Goal: Transaction & Acquisition: Purchase product/service

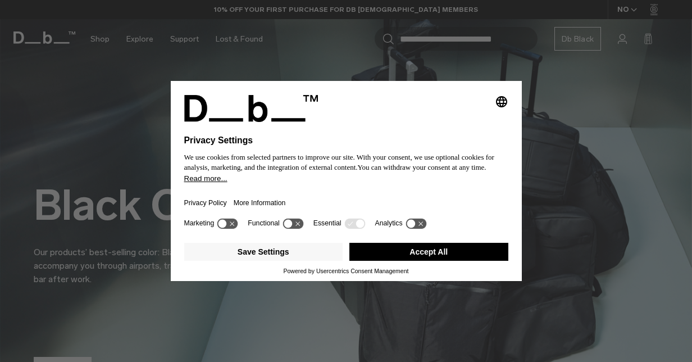
click at [455, 252] on button "Accept All" at bounding box center [428, 252] width 159 height 18
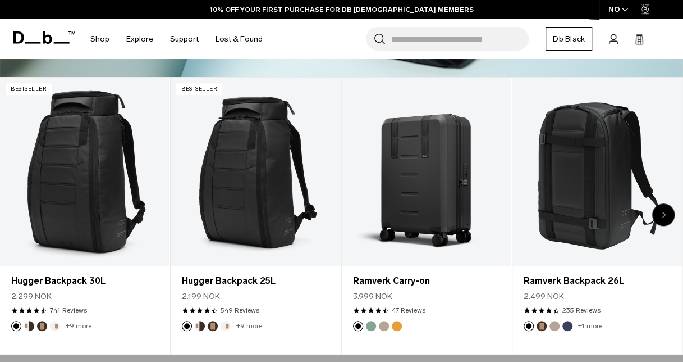
scroll to position [339, 0]
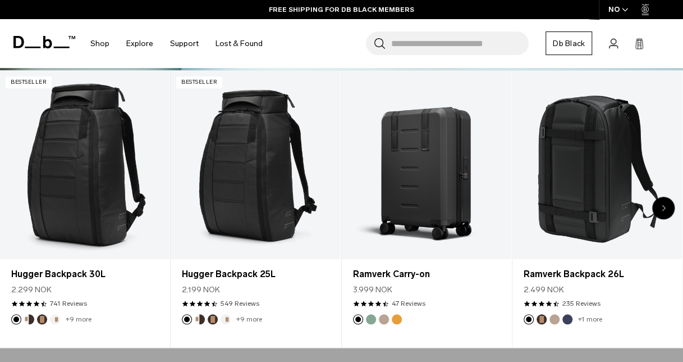
click at [659, 207] on div "Next slide" at bounding box center [664, 208] width 22 height 22
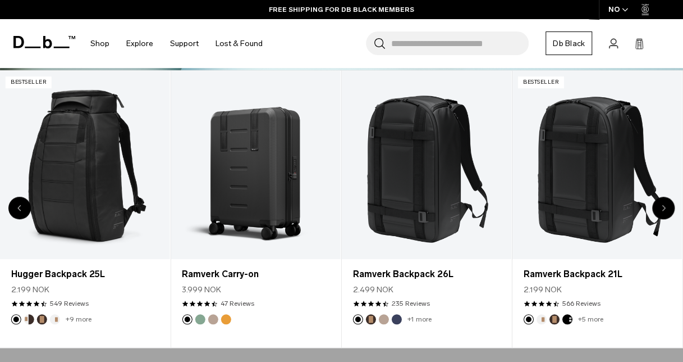
click at [659, 207] on div "Next slide" at bounding box center [664, 208] width 22 height 22
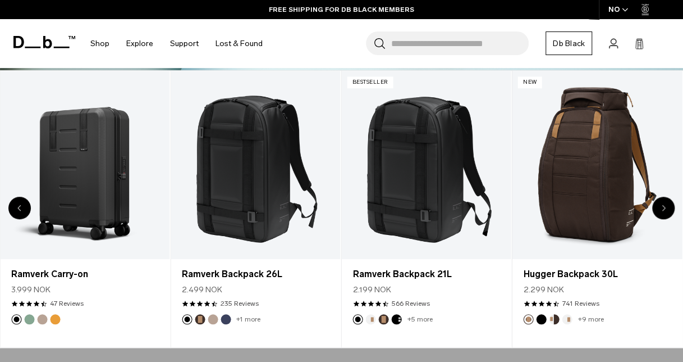
click at [659, 207] on div "Next slide" at bounding box center [664, 208] width 22 height 22
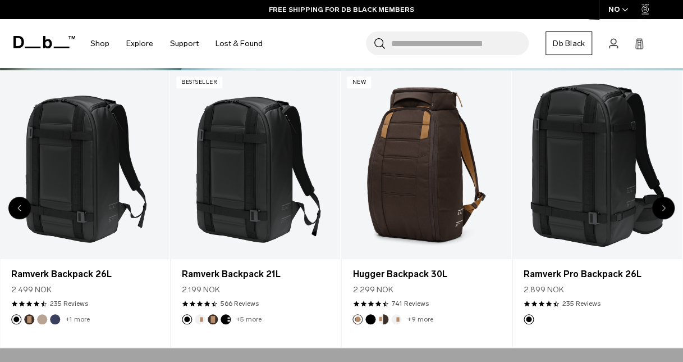
click at [659, 207] on div "Next slide" at bounding box center [664, 208] width 22 height 22
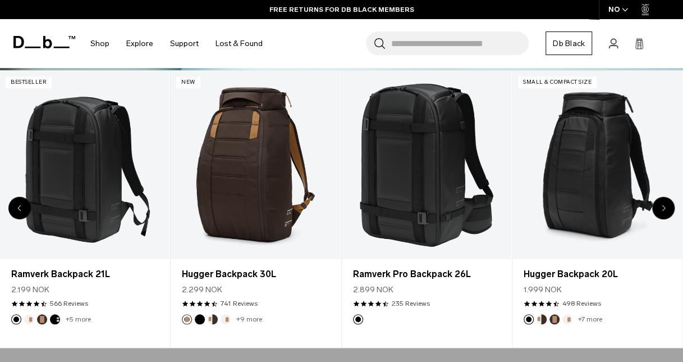
click at [659, 207] on div "Next slide" at bounding box center [664, 208] width 22 height 22
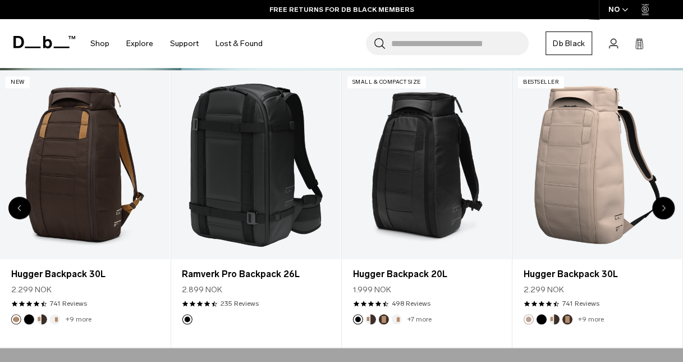
click at [659, 207] on div "Next slide" at bounding box center [664, 208] width 22 height 22
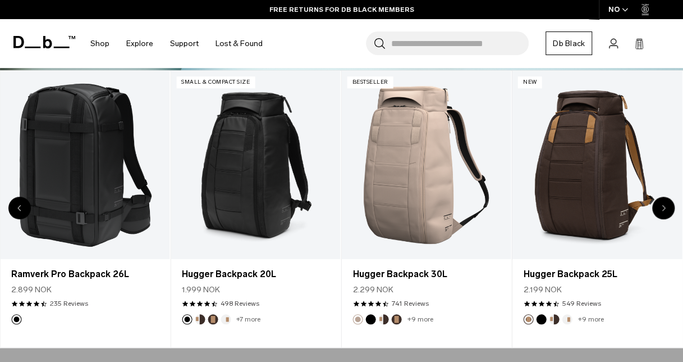
click at [659, 207] on div "Next slide" at bounding box center [664, 208] width 22 height 22
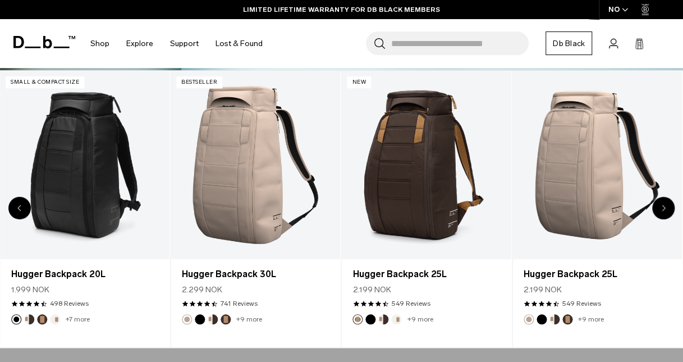
click at [659, 207] on div "Next slide" at bounding box center [664, 208] width 22 height 22
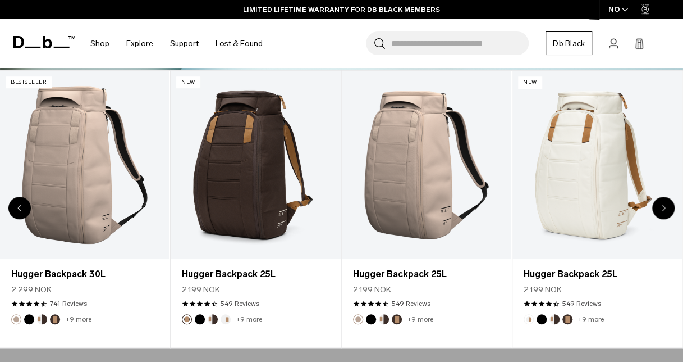
click at [659, 207] on div "Next slide" at bounding box center [664, 208] width 22 height 22
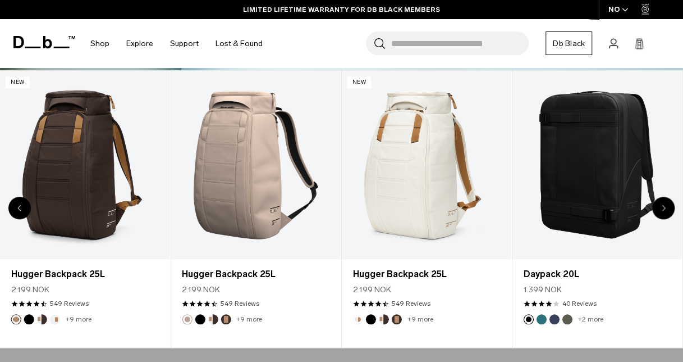
click at [659, 207] on div "Next slide" at bounding box center [664, 208] width 22 height 22
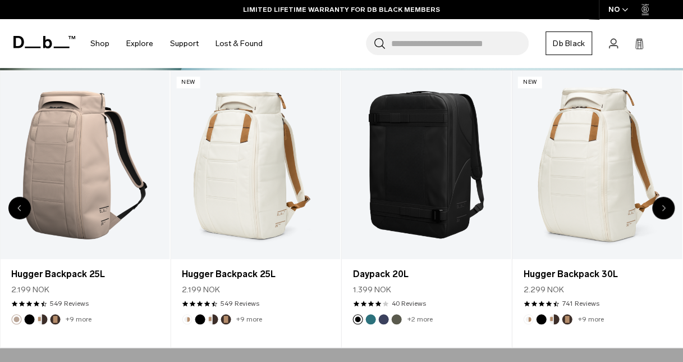
click at [659, 207] on div "Next slide" at bounding box center [664, 208] width 22 height 22
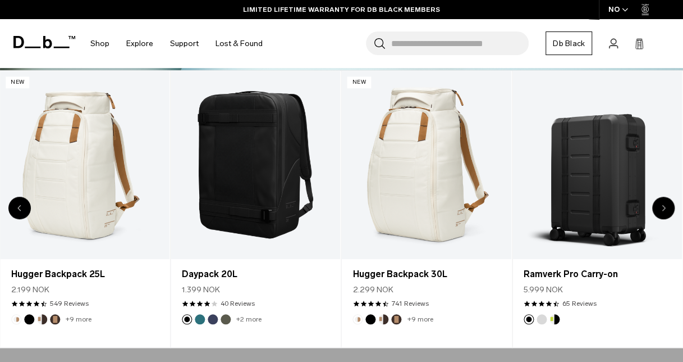
click at [659, 207] on div "Next slide" at bounding box center [664, 208] width 22 height 22
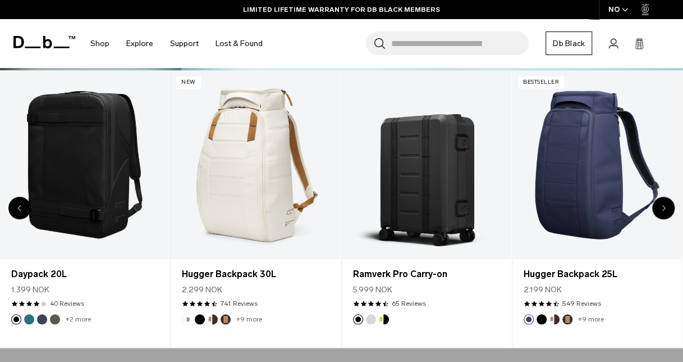
click at [659, 207] on div "Next slide" at bounding box center [664, 208] width 22 height 22
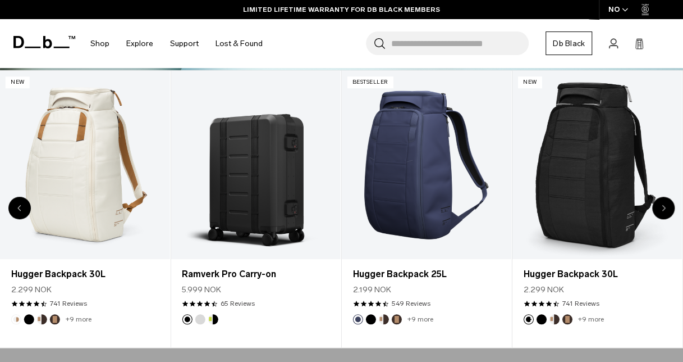
click at [659, 207] on div "Next slide" at bounding box center [664, 208] width 22 height 22
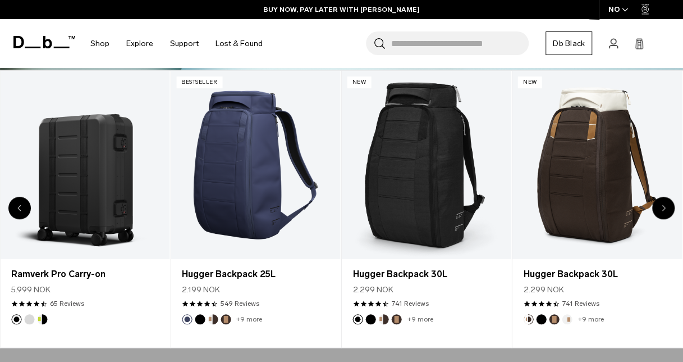
click at [659, 207] on div "Next slide" at bounding box center [664, 208] width 22 height 22
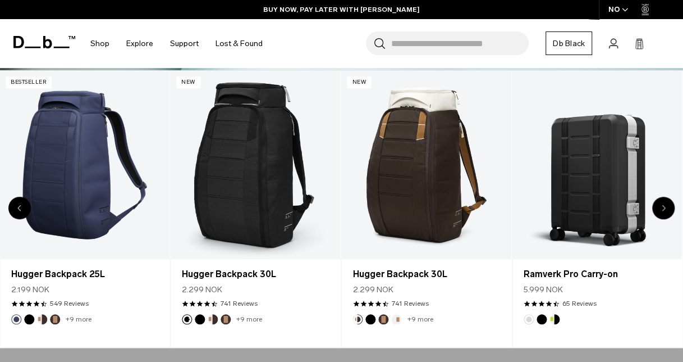
click at [659, 207] on div "Next slide" at bounding box center [664, 208] width 22 height 22
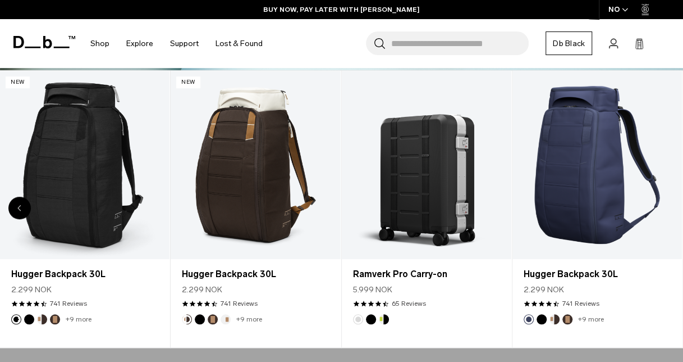
click at [659, 207] on link "Hugger Backpack 30L" at bounding box center [598, 165] width 170 height 189
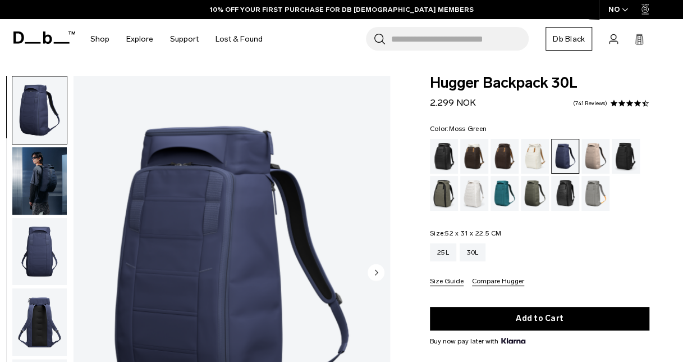
click at [528, 191] on div "Moss Green" at bounding box center [535, 193] width 29 height 35
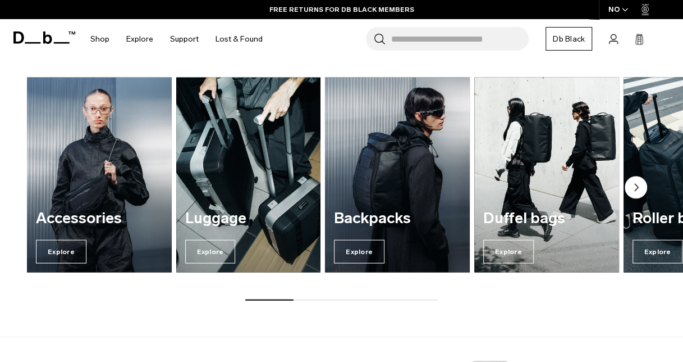
scroll to position [1077, 0]
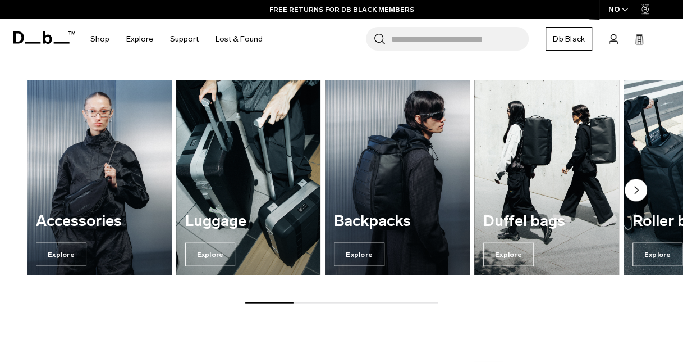
click at [637, 186] on circle "Next slide" at bounding box center [636, 190] width 22 height 22
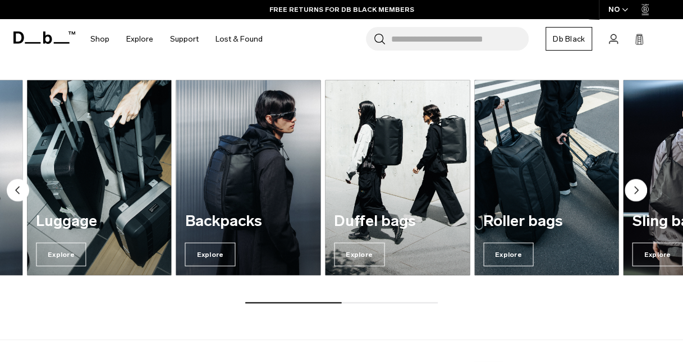
click at [637, 186] on circle "Next slide" at bounding box center [636, 190] width 22 height 22
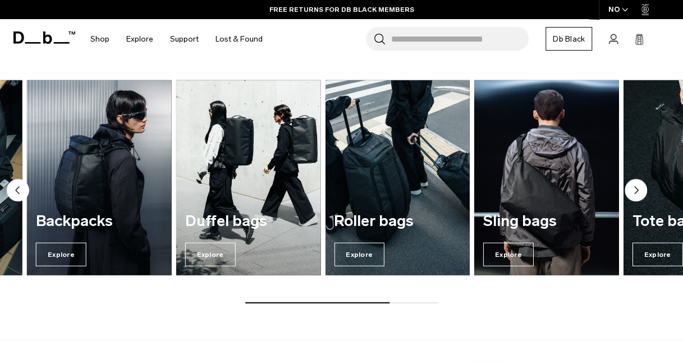
click at [637, 186] on circle "Next slide" at bounding box center [636, 190] width 22 height 22
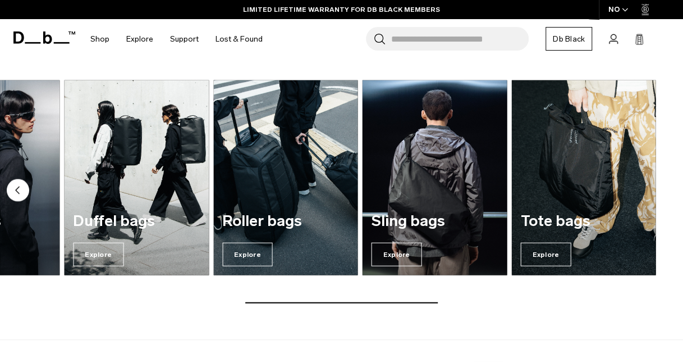
click at [21, 191] on circle "Previous slide" at bounding box center [18, 190] width 22 height 22
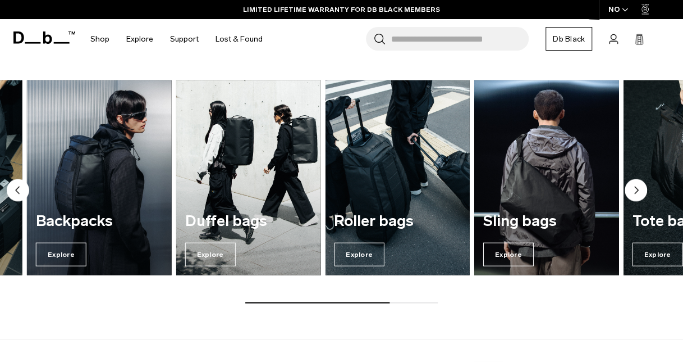
click at [21, 191] on circle "Previous slide" at bounding box center [18, 190] width 22 height 22
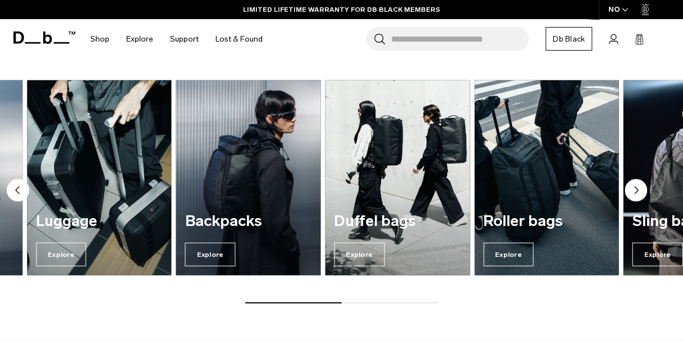
click at [21, 191] on circle "Previous slide" at bounding box center [18, 190] width 22 height 22
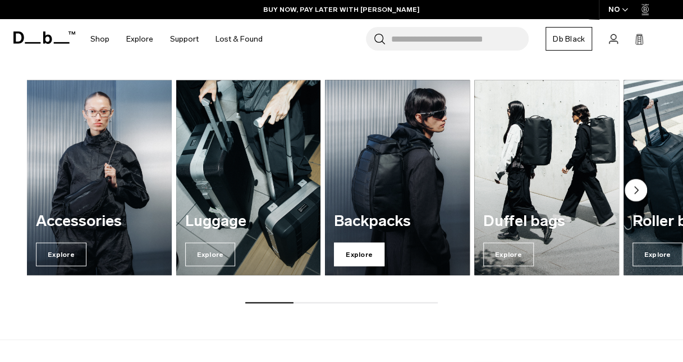
click at [363, 250] on span "Explore" at bounding box center [359, 255] width 51 height 24
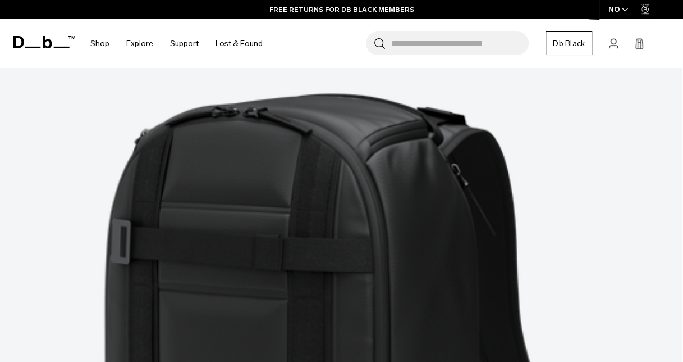
scroll to position [2833, 0]
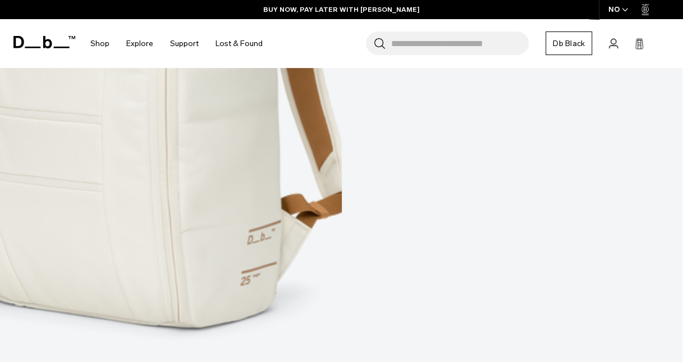
scroll to position [5673, 0]
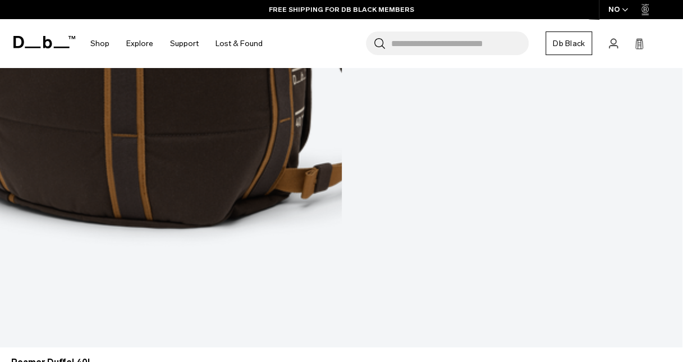
scroll to position [8312, 0]
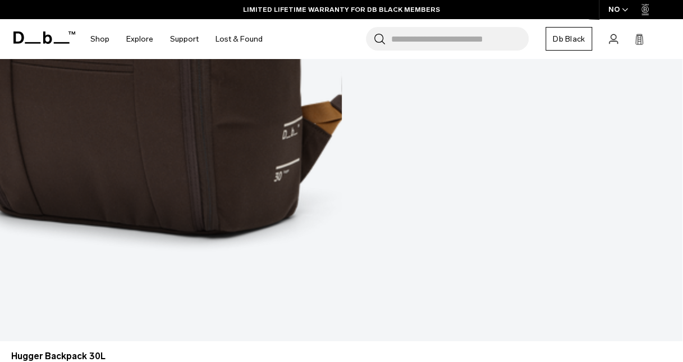
scroll to position [4051, 0]
